Goal: Task Accomplishment & Management: Use online tool/utility

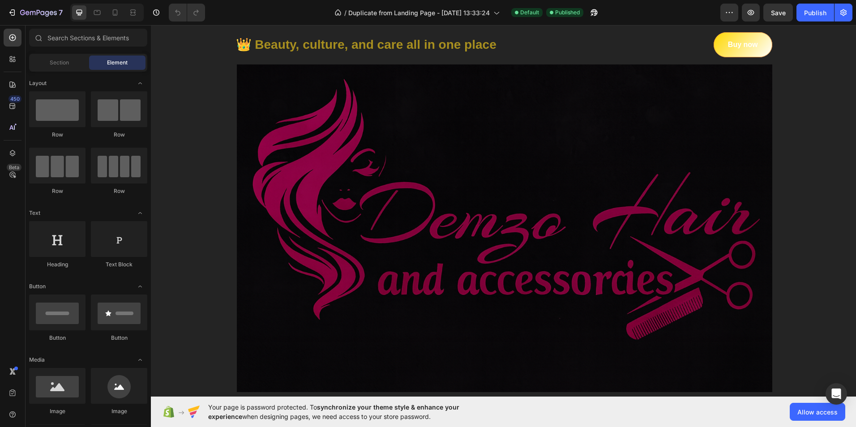
scroll to position [17, 0]
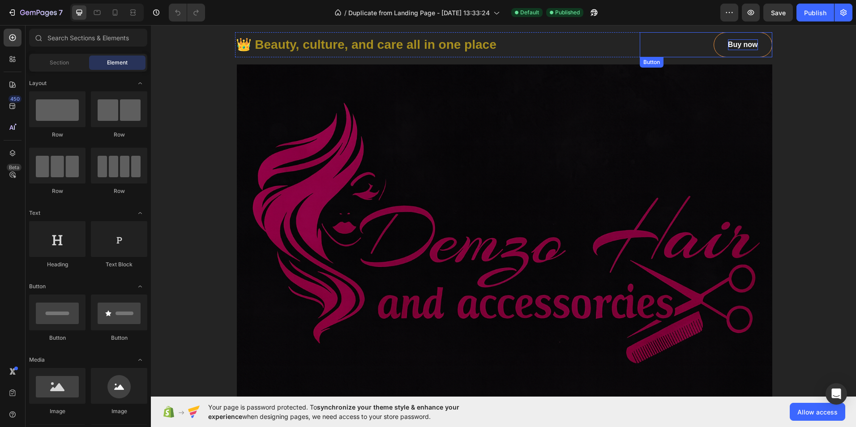
click at [735, 43] on div "Buy now" at bounding box center [743, 44] width 30 height 11
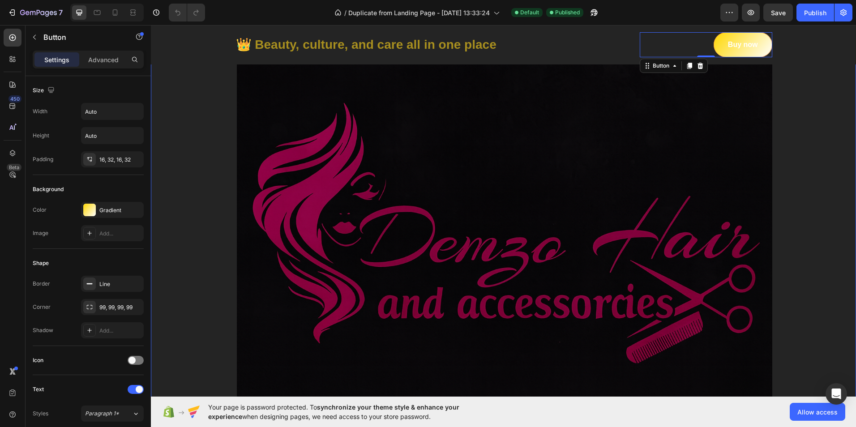
click at [816, 137] on div "Heading Image Row Row" at bounding box center [503, 237] width 705 height 357
